Goal: Task Accomplishment & Management: Complete application form

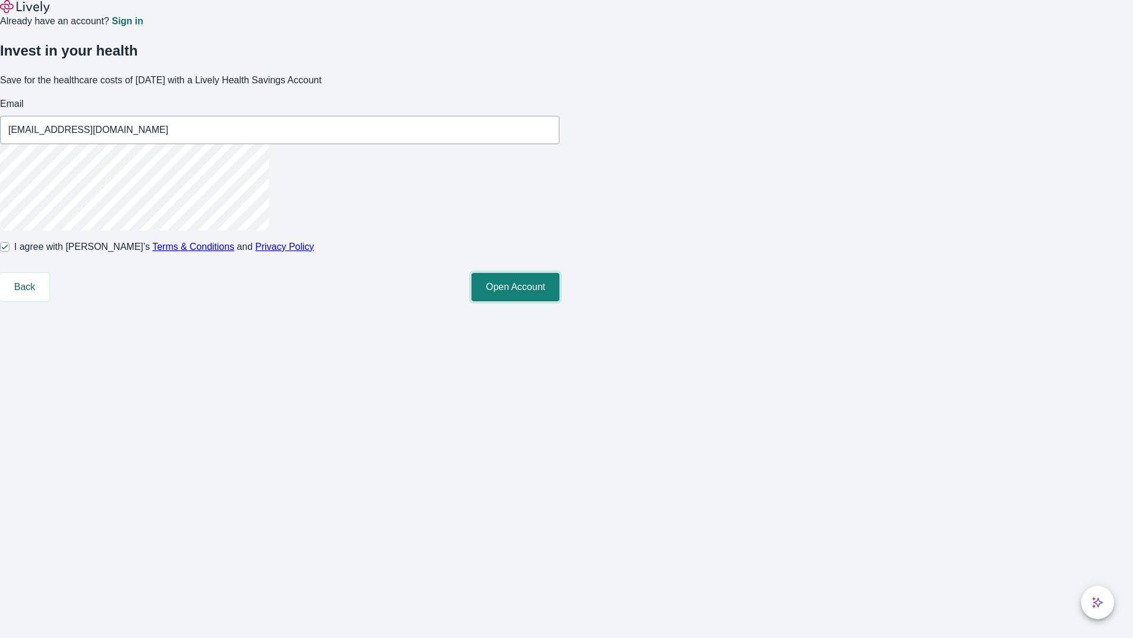
click at [560, 301] on button "Open Account" at bounding box center [516, 287] width 88 height 28
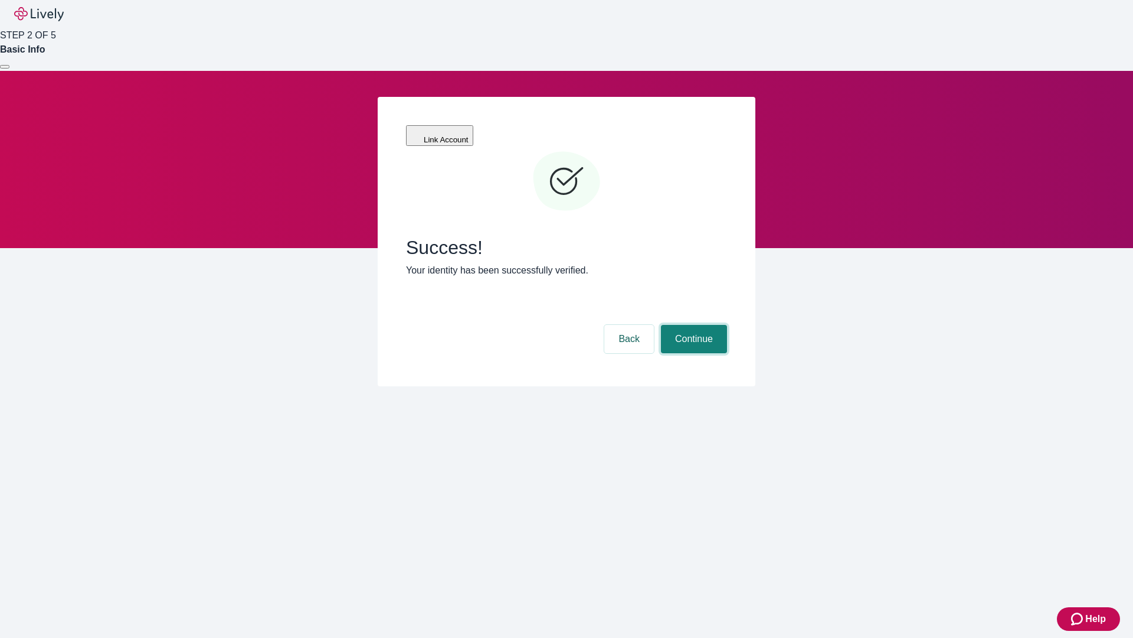
click at [692, 325] on button "Continue" at bounding box center [694, 339] width 66 height 28
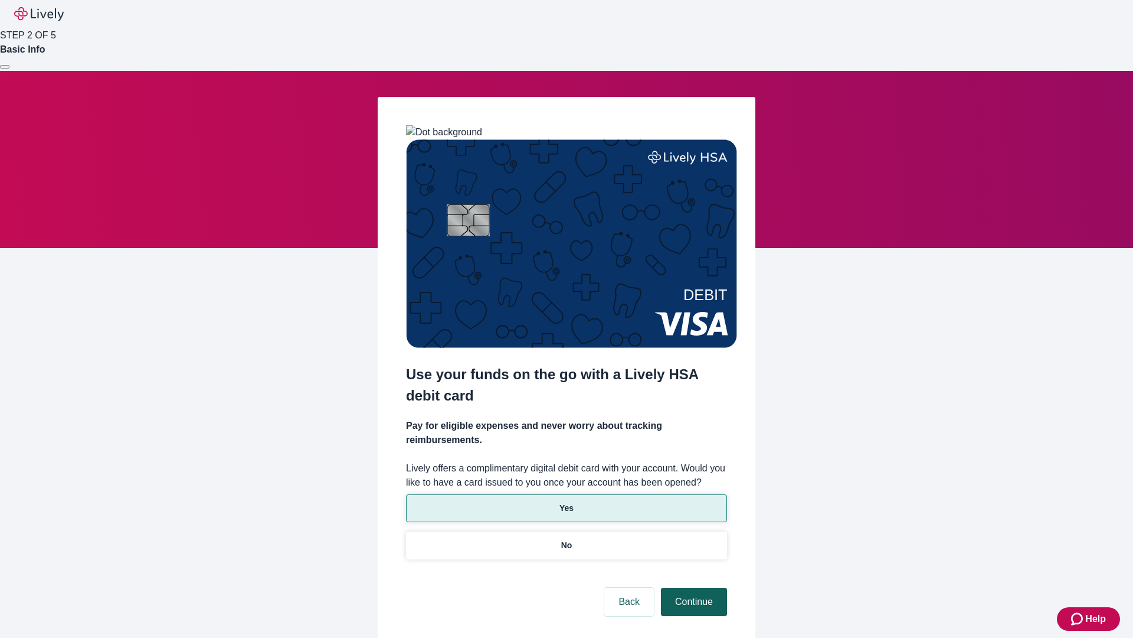
click at [566, 502] on p "Yes" at bounding box center [567, 508] width 14 height 12
click at [692, 587] on button "Continue" at bounding box center [694, 601] width 66 height 28
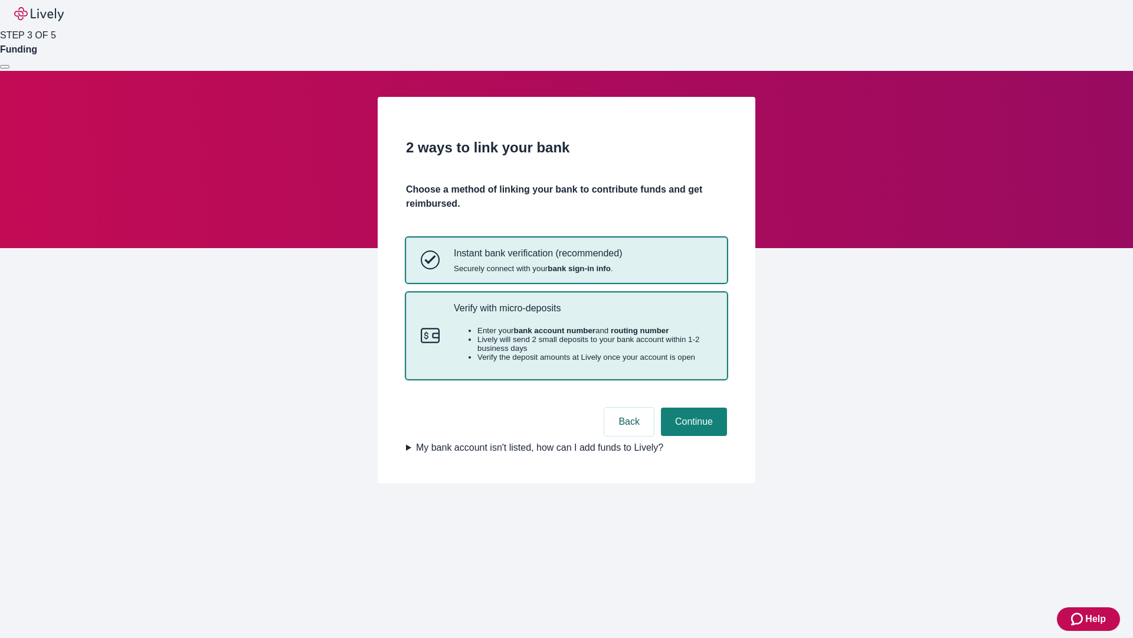
click at [583, 313] on p "Verify with micro-deposits" at bounding box center [583, 307] width 259 height 11
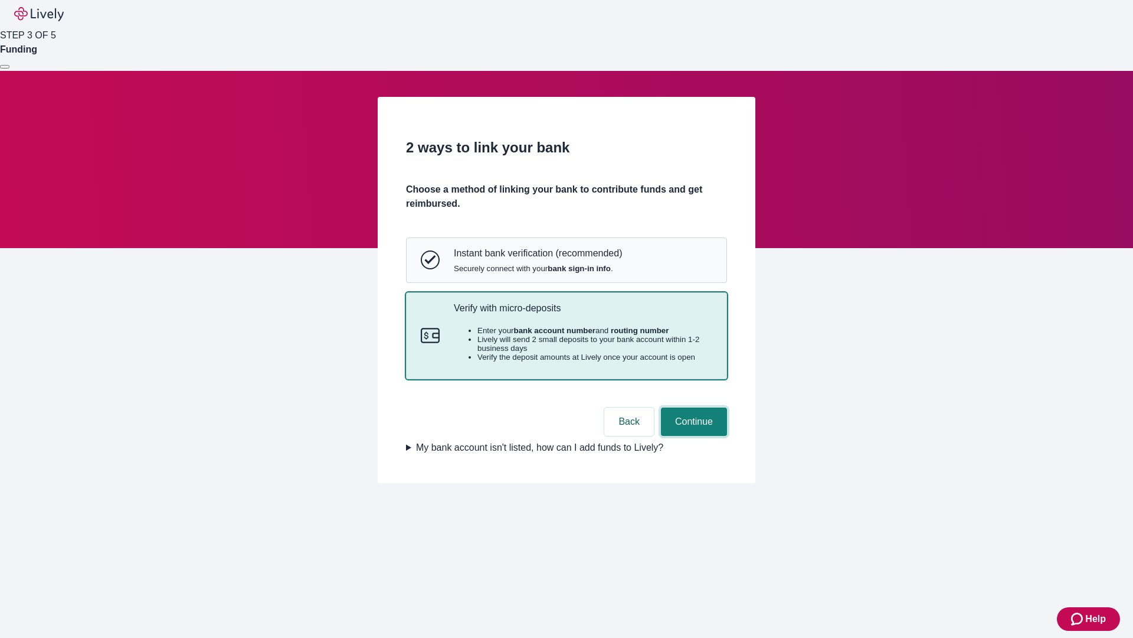
click at [692, 436] on button "Continue" at bounding box center [694, 421] width 66 height 28
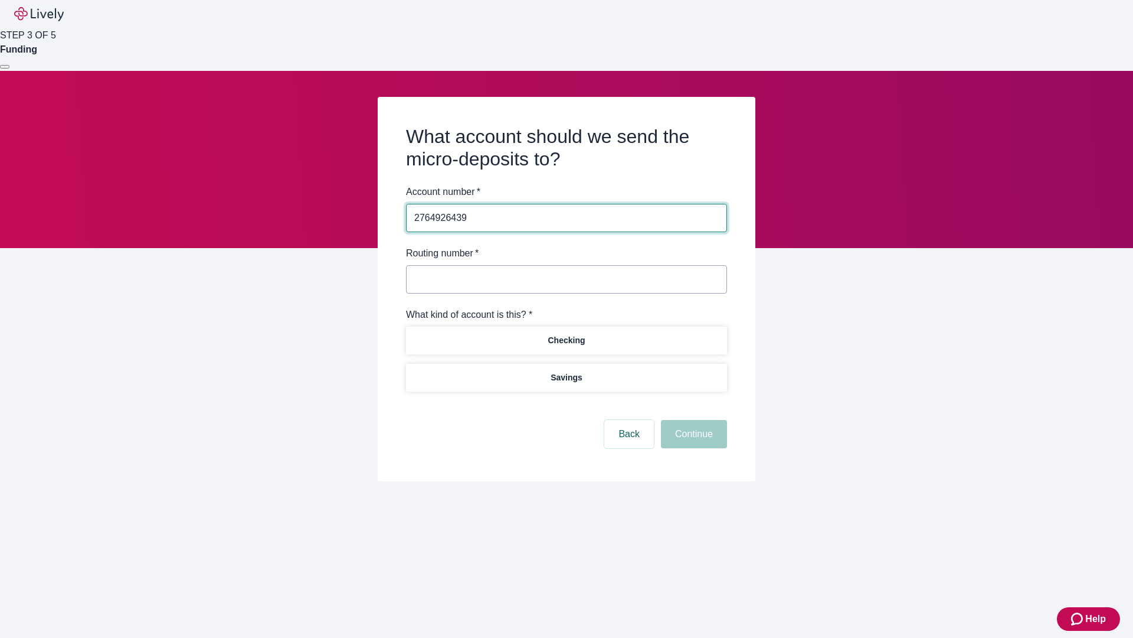
type input "2764926439"
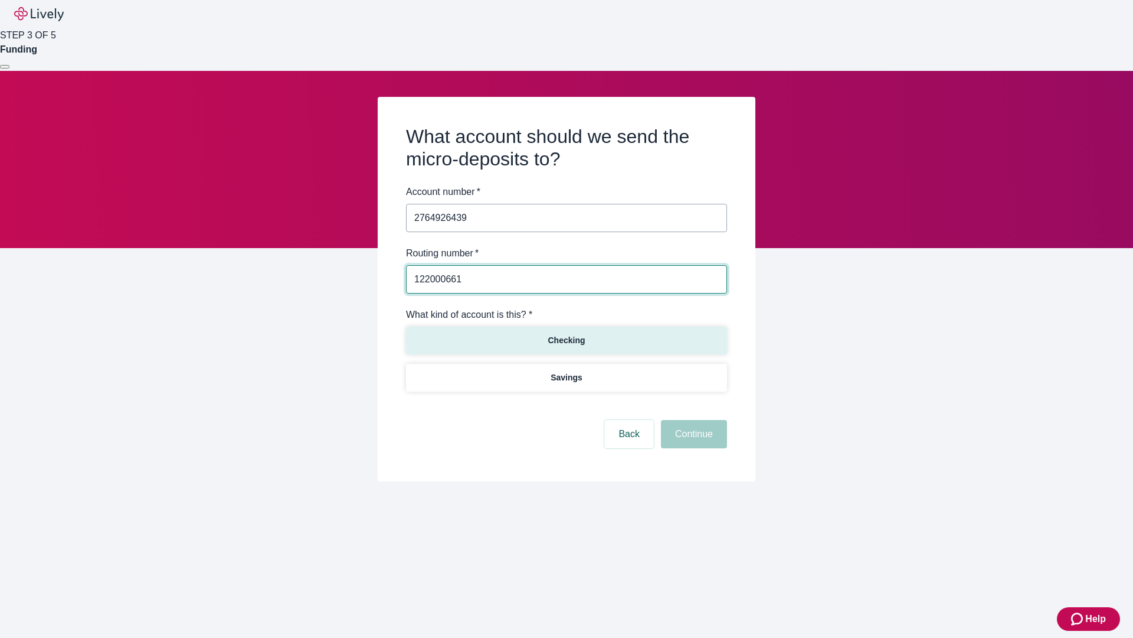
type input "122000661"
click at [566, 339] on p "Checking" at bounding box center [566, 340] width 37 height 12
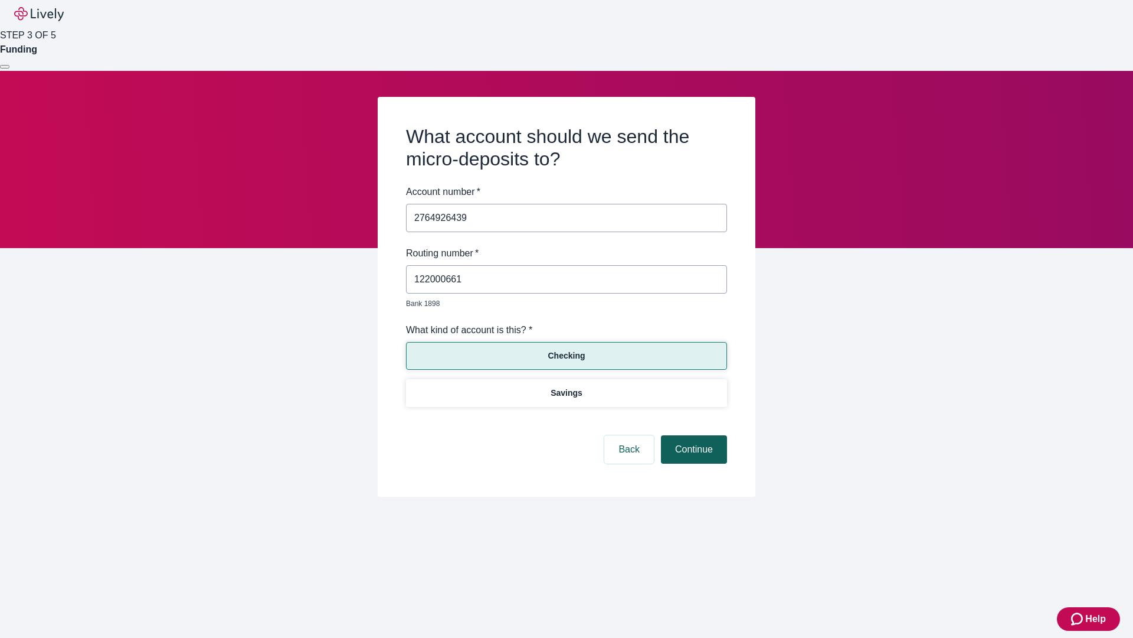
click at [692, 436] on button "Continue" at bounding box center [694, 449] width 66 height 28
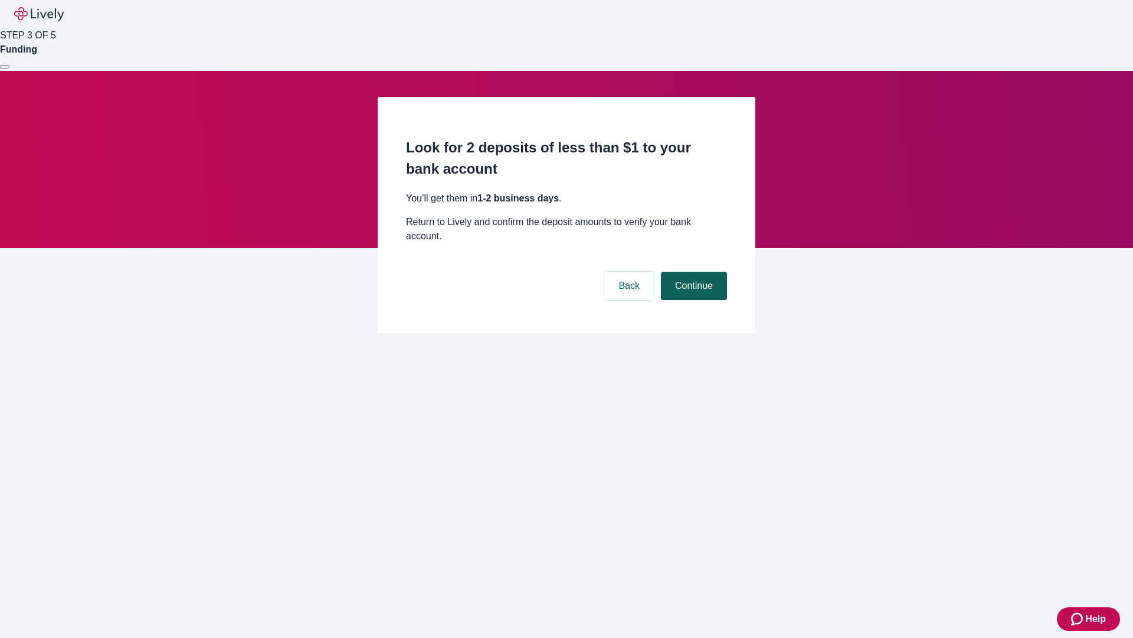
click at [692, 272] on button "Continue" at bounding box center [694, 286] width 66 height 28
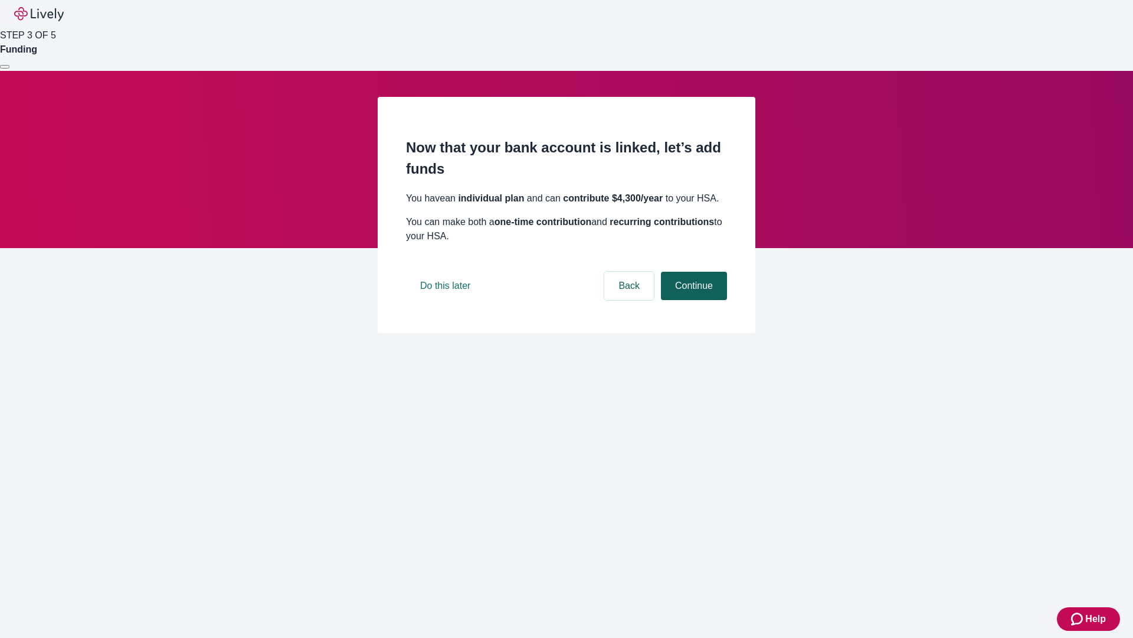
click at [692, 300] on button "Continue" at bounding box center [694, 286] width 66 height 28
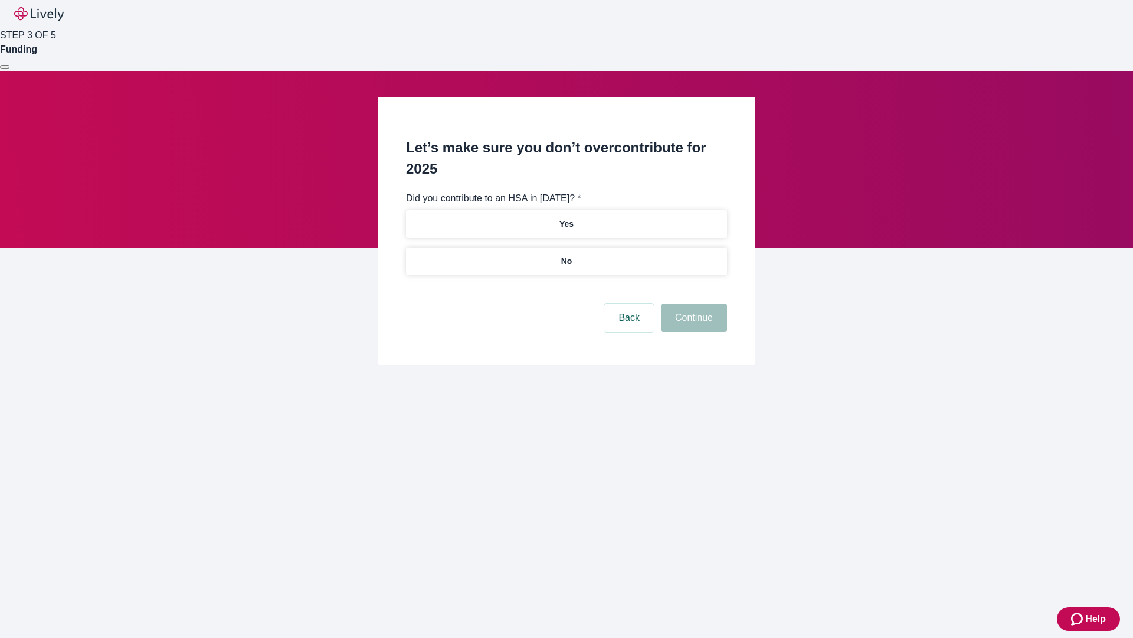
click at [566, 255] on p "No" at bounding box center [566, 261] width 11 height 12
click at [692, 303] on button "Continue" at bounding box center [694, 317] width 66 height 28
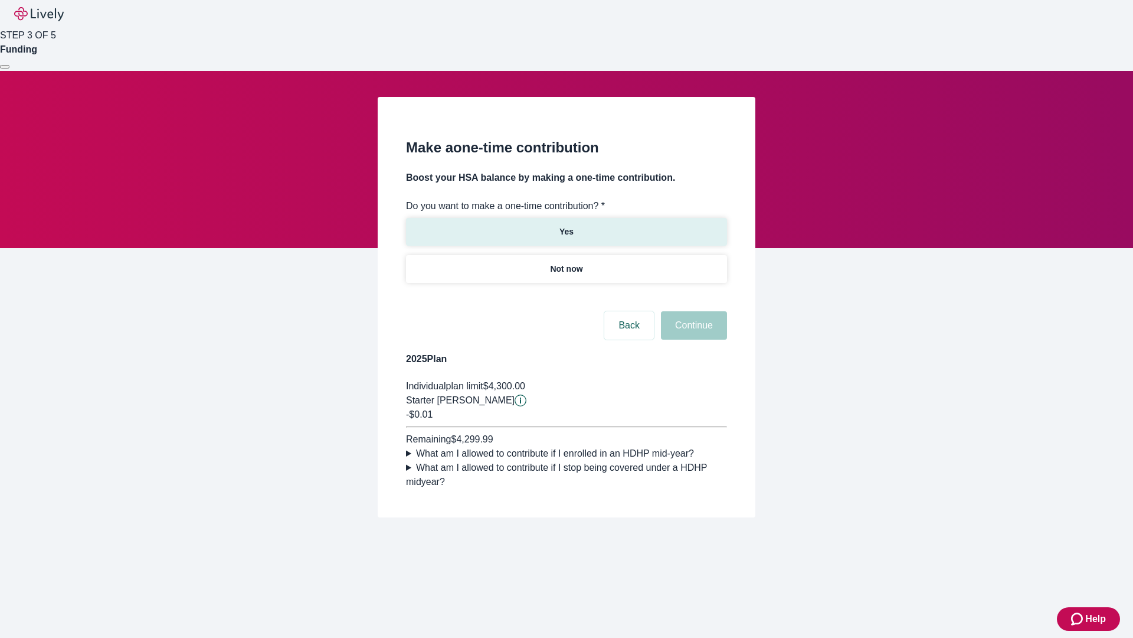
click at [566, 225] on p "Yes" at bounding box center [567, 231] width 14 height 12
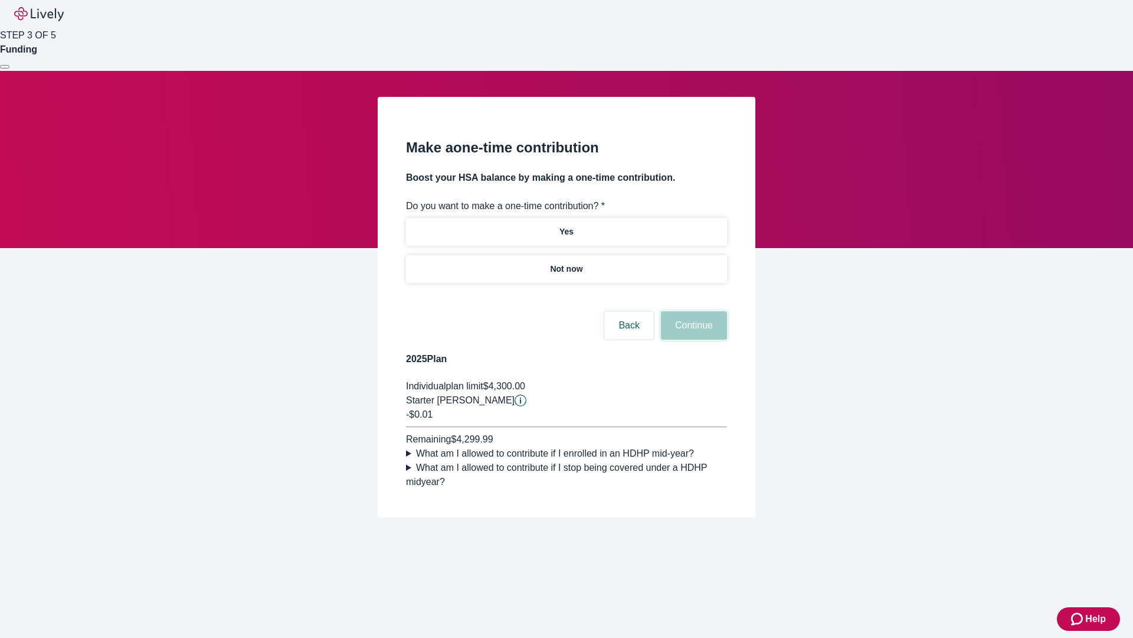
click at [692, 339] on button "Continue" at bounding box center [694, 325] width 66 height 28
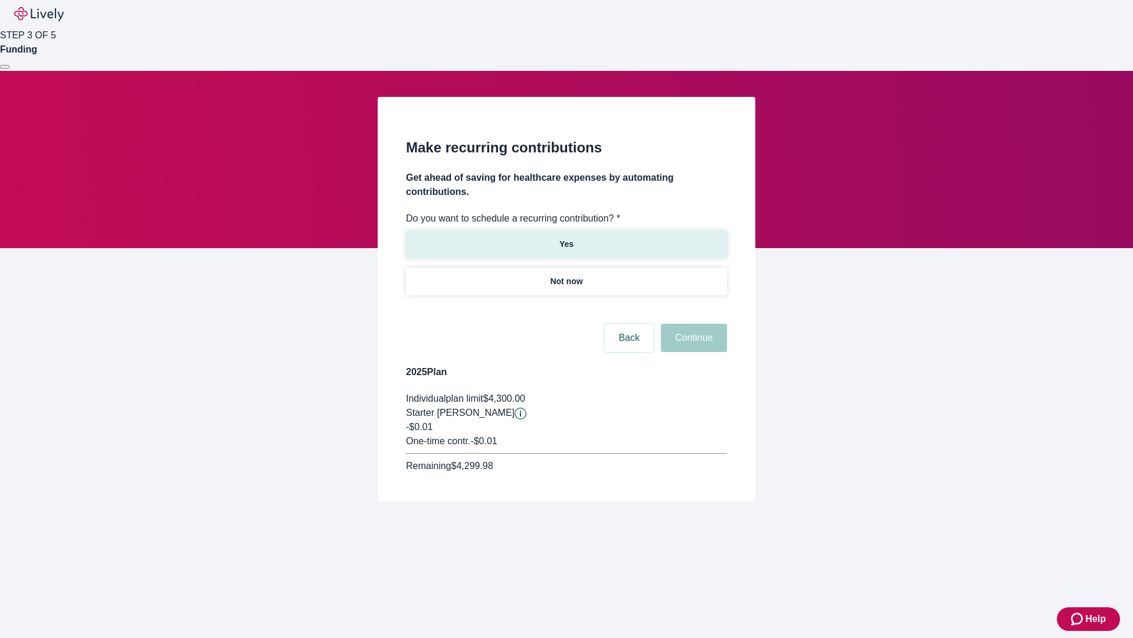
click at [566, 238] on p "Yes" at bounding box center [567, 244] width 14 height 12
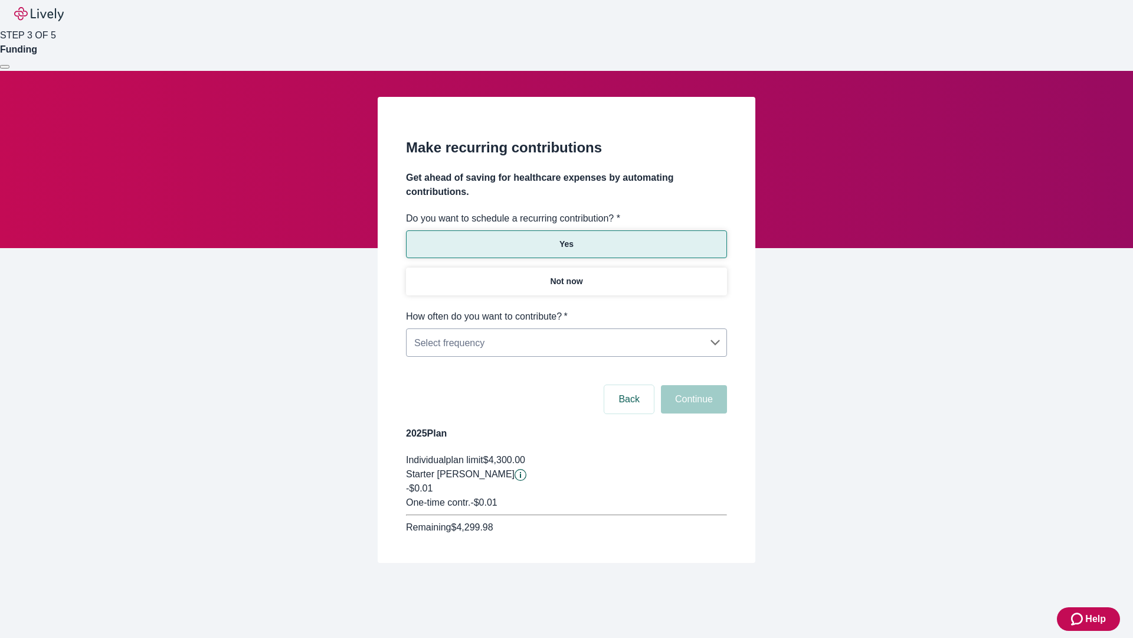
click at [566, 309] on body "Help STEP 3 OF 5 Funding Make recurring contributions Get ahead of saving for h…" at bounding box center [566, 309] width 1133 height 619
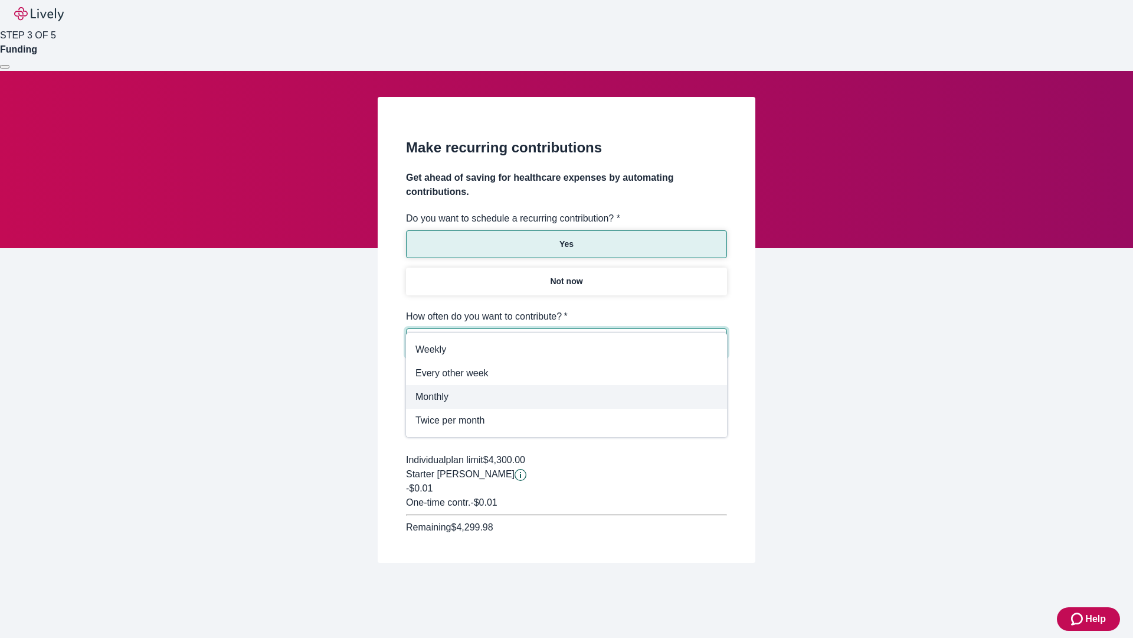
click at [567, 397] on span "Monthly" at bounding box center [567, 397] width 302 height 14
type input "Monthly"
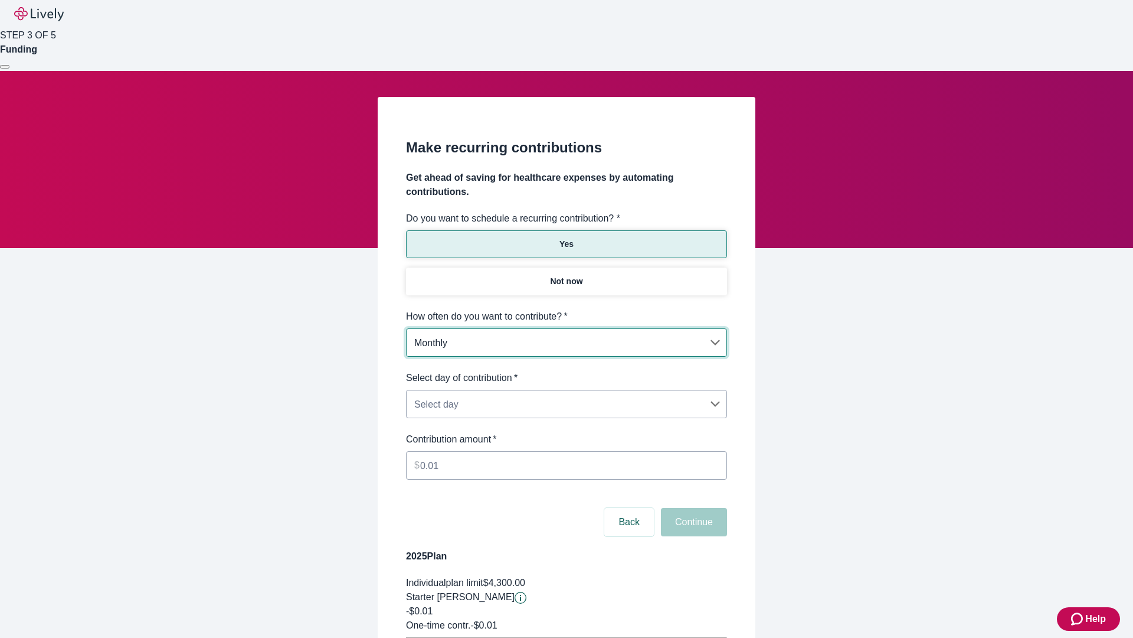
click at [566, 371] on body "Help STEP 3 OF 5 Funding Make recurring contributions Get ahead of saving for h…" at bounding box center [566, 371] width 1133 height 742
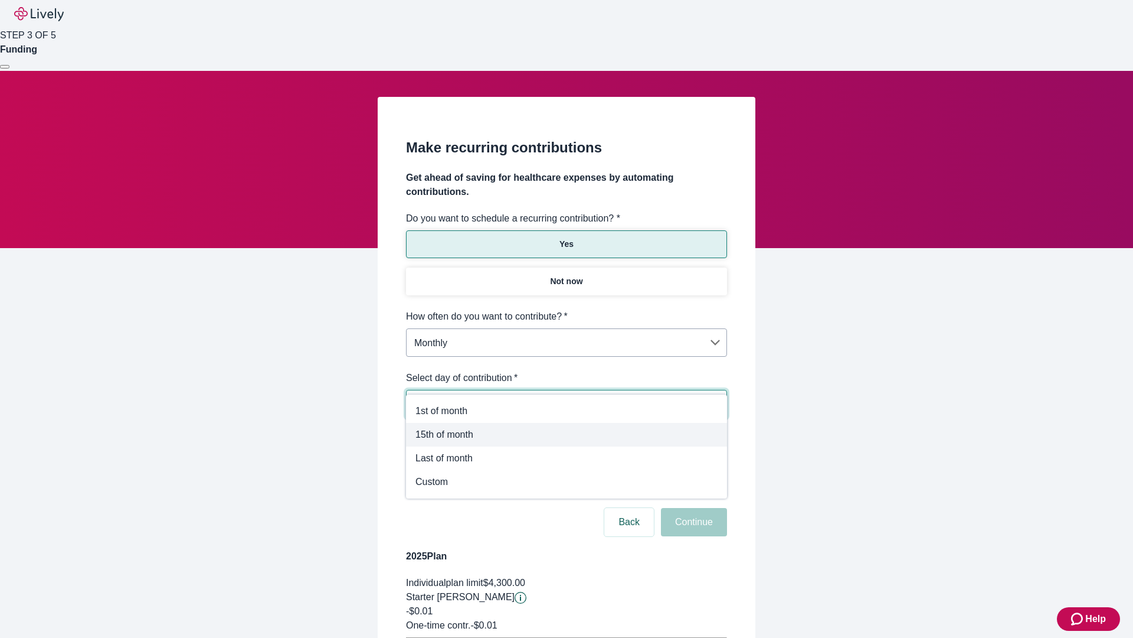
click at [567, 434] on span "15th of month" at bounding box center [567, 434] width 302 height 14
type input "Monthly15th"
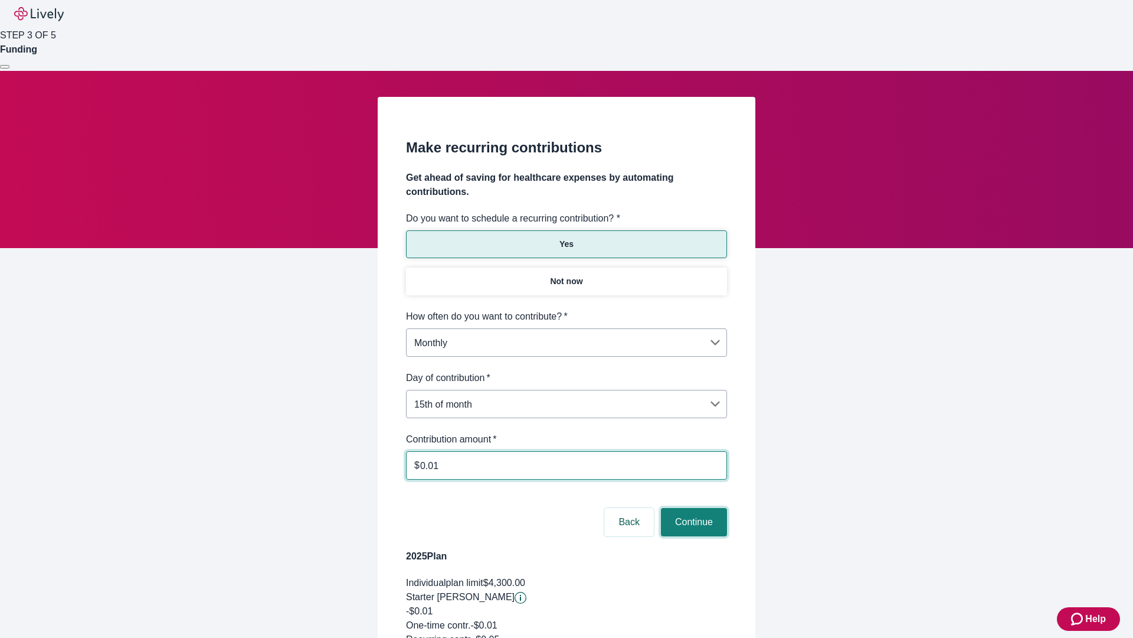
click at [692, 508] on button "Continue" at bounding box center [694, 522] width 66 height 28
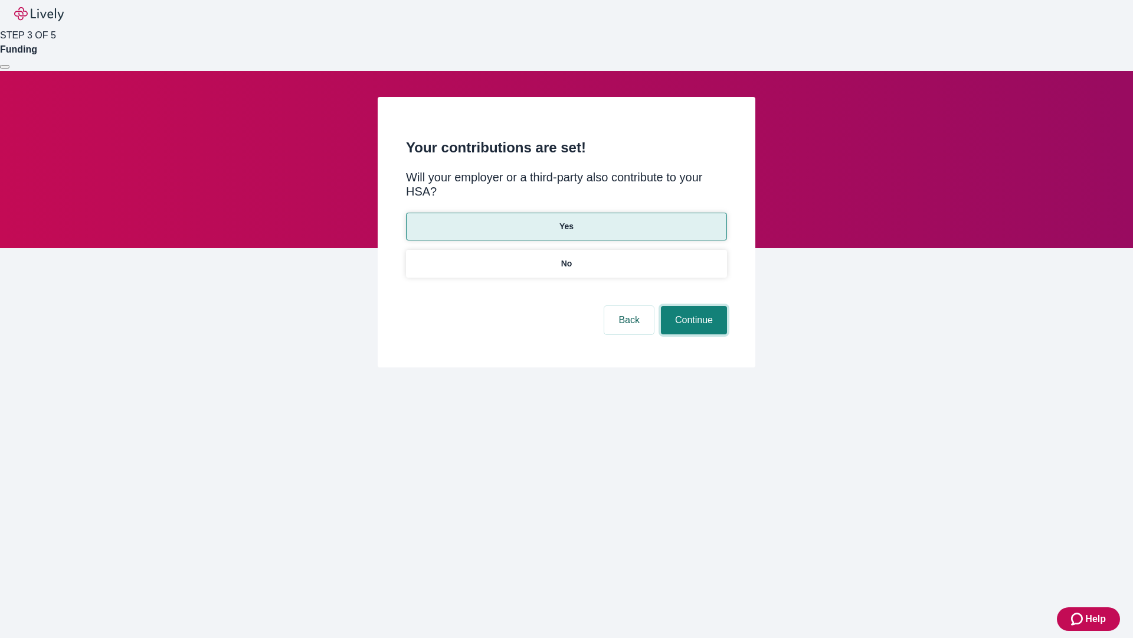
click at [692, 306] on button "Continue" at bounding box center [694, 320] width 66 height 28
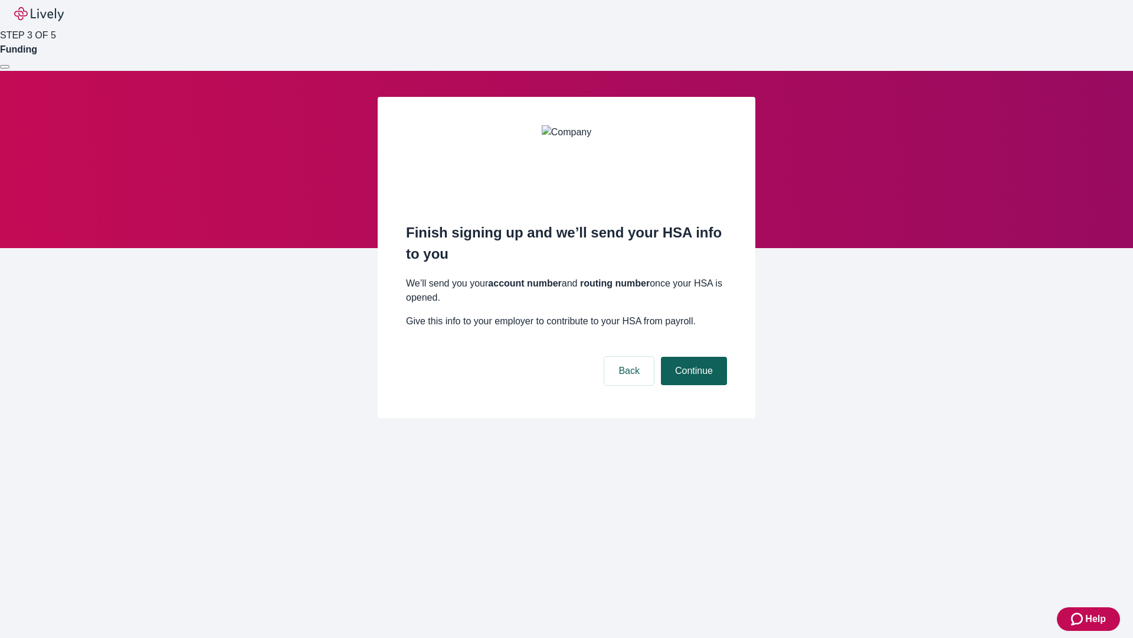
click at [692, 357] on button "Continue" at bounding box center [694, 371] width 66 height 28
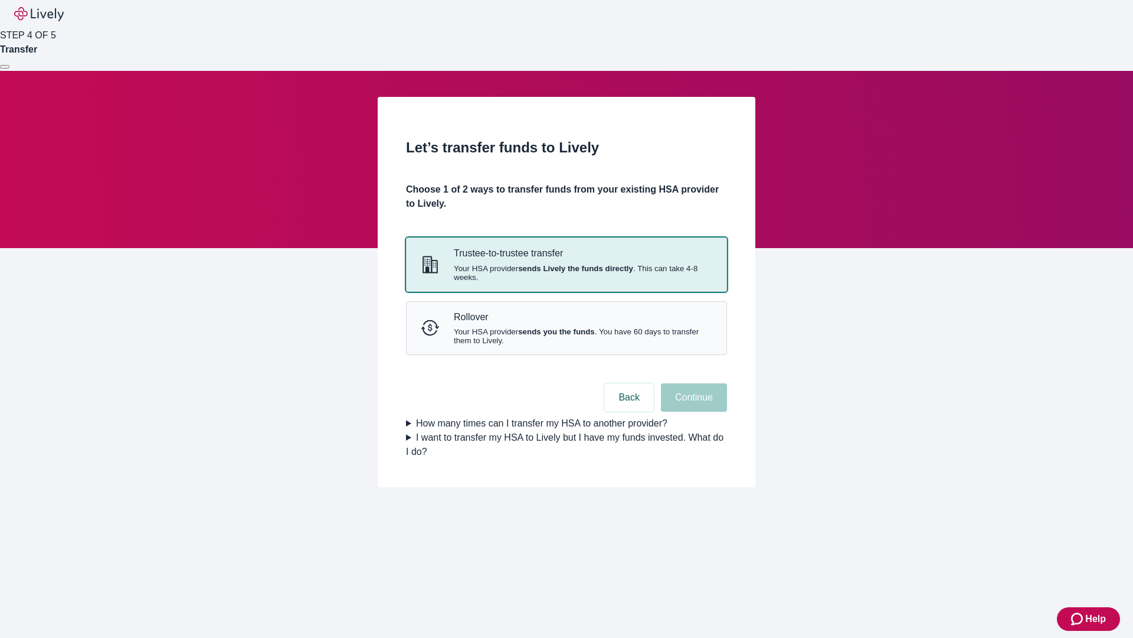
click at [566, 273] on strong "sends Lively the funds directly" at bounding box center [575, 268] width 115 height 9
click at [692, 411] on button "Continue" at bounding box center [694, 397] width 66 height 28
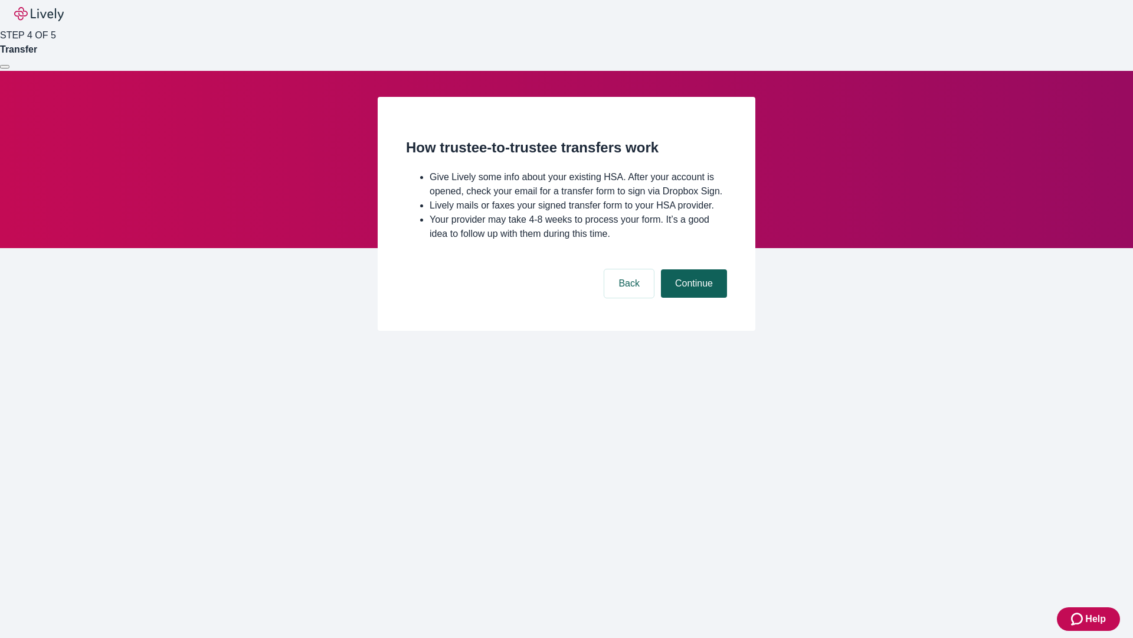
click at [692, 298] on button "Continue" at bounding box center [694, 283] width 66 height 28
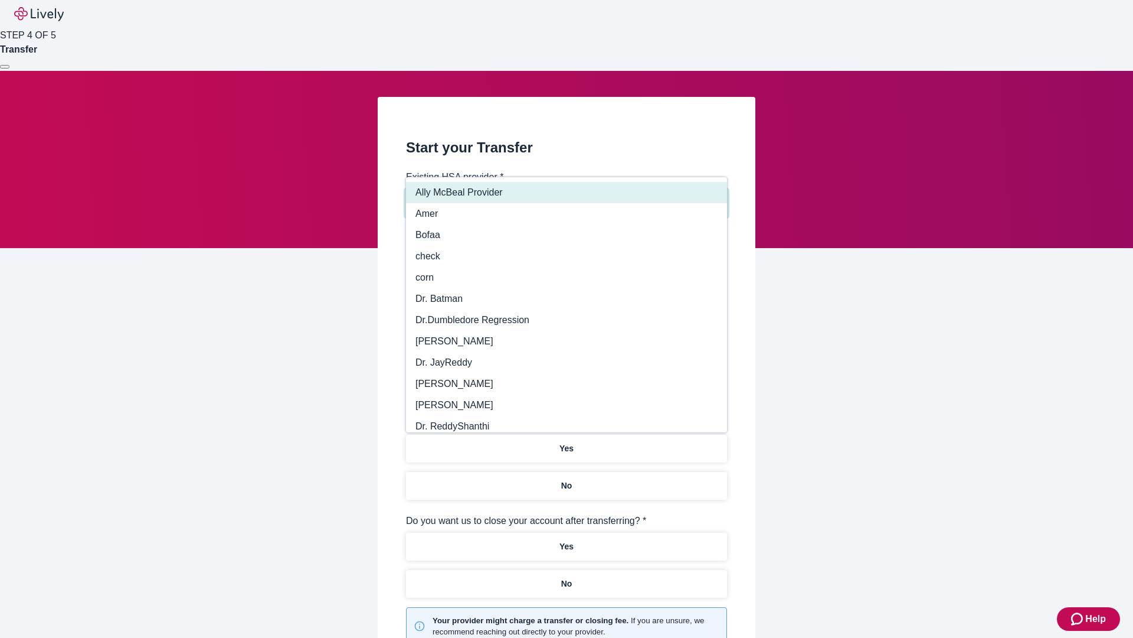
type input "Other"
type input "Health Equity"
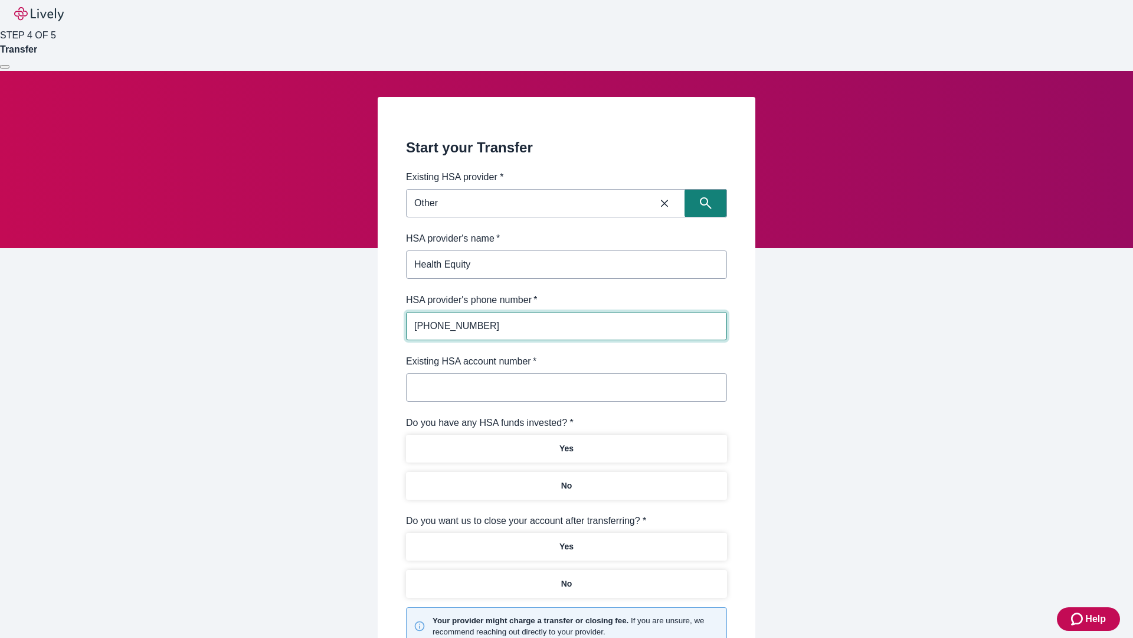
type input "[PHONE_NUMBER]"
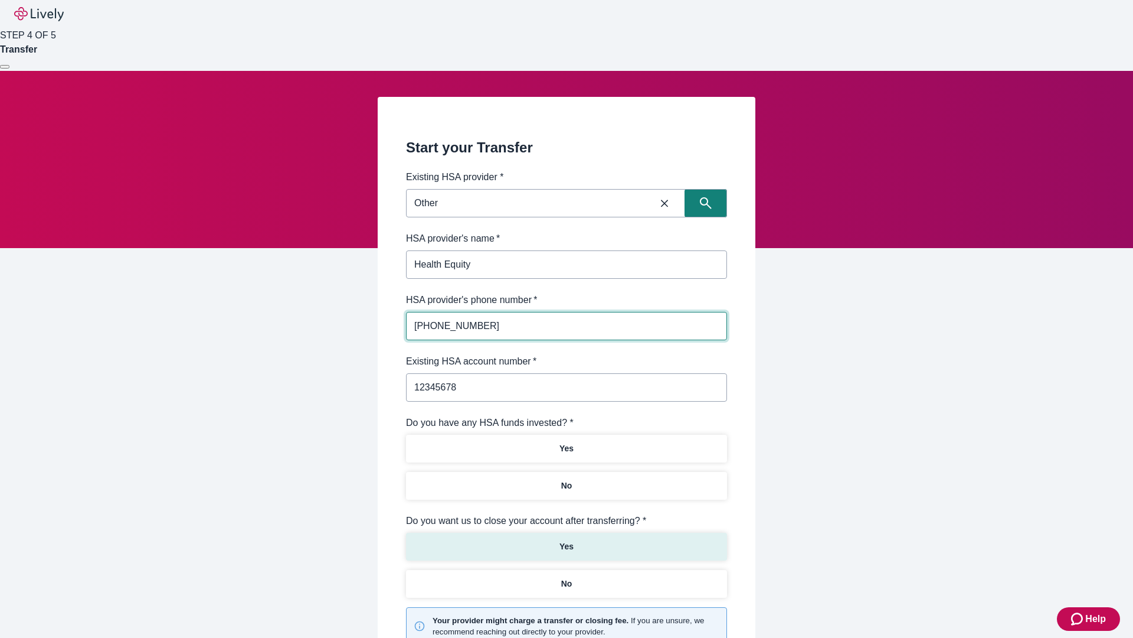
type input "12345678"
click at [566, 479] on p "No" at bounding box center [566, 485] width 11 height 12
click at [566, 540] on p "Yes" at bounding box center [567, 546] width 14 height 12
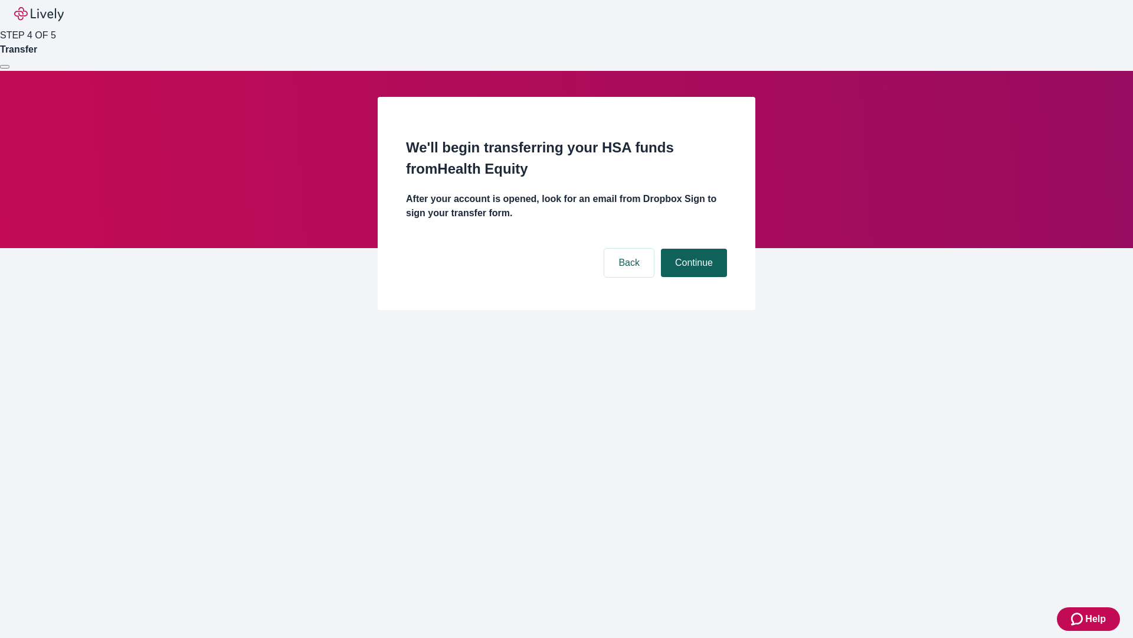
click at [692, 249] on button "Continue" at bounding box center [694, 263] width 66 height 28
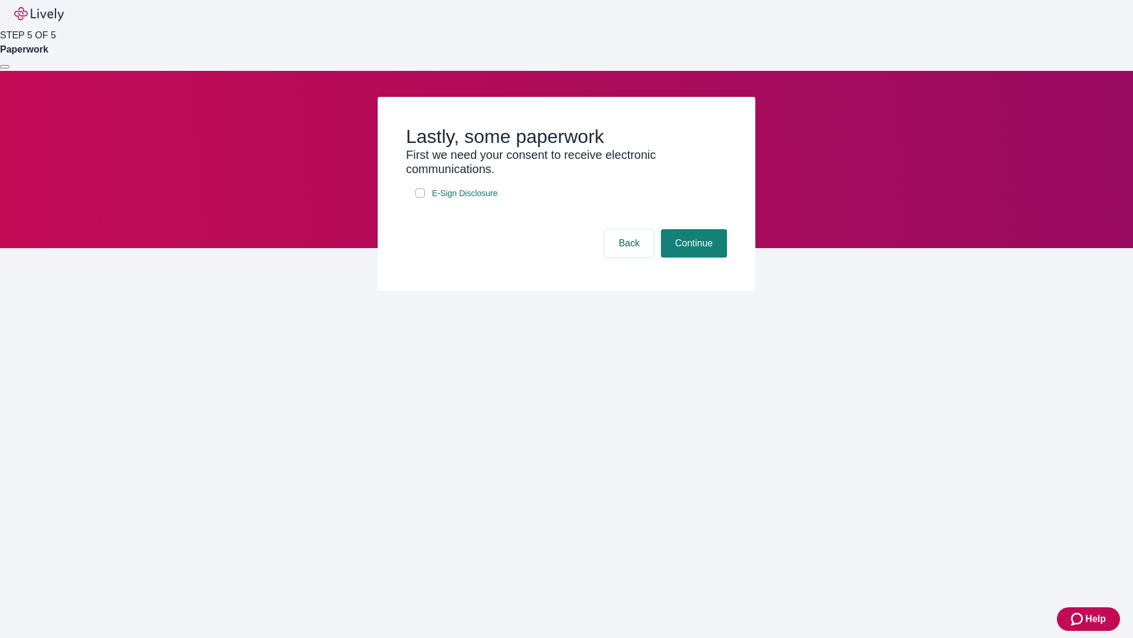
click at [420, 198] on input "E-Sign Disclosure" at bounding box center [420, 192] width 9 height 9
checkbox input "true"
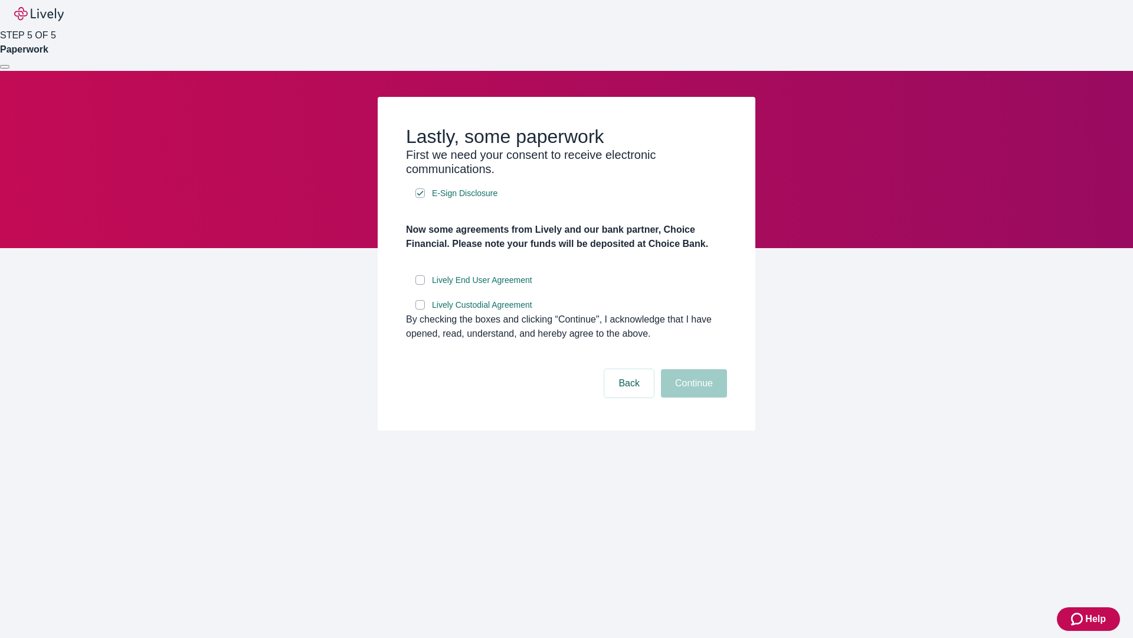
click at [420, 285] on input "Lively End User Agreement" at bounding box center [420, 279] width 9 height 9
checkbox input "true"
click at [420, 309] on input "Lively Custodial Agreement" at bounding box center [420, 304] width 9 height 9
checkbox input "true"
click at [692, 397] on button "Continue" at bounding box center [694, 383] width 66 height 28
